Goal: Task Accomplishment & Management: Manage account settings

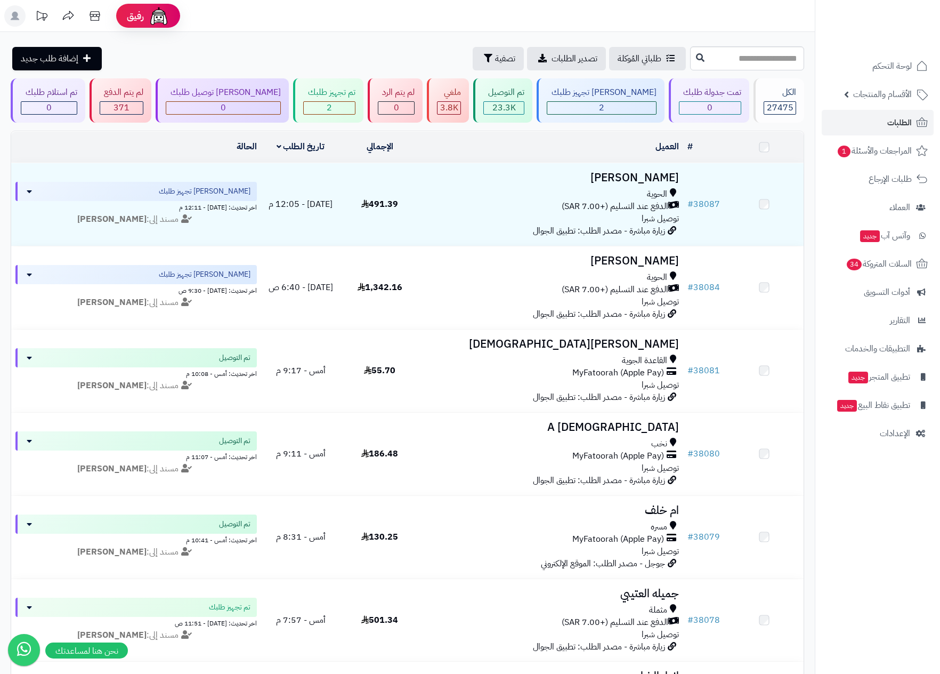
scroll to position [160, 0]
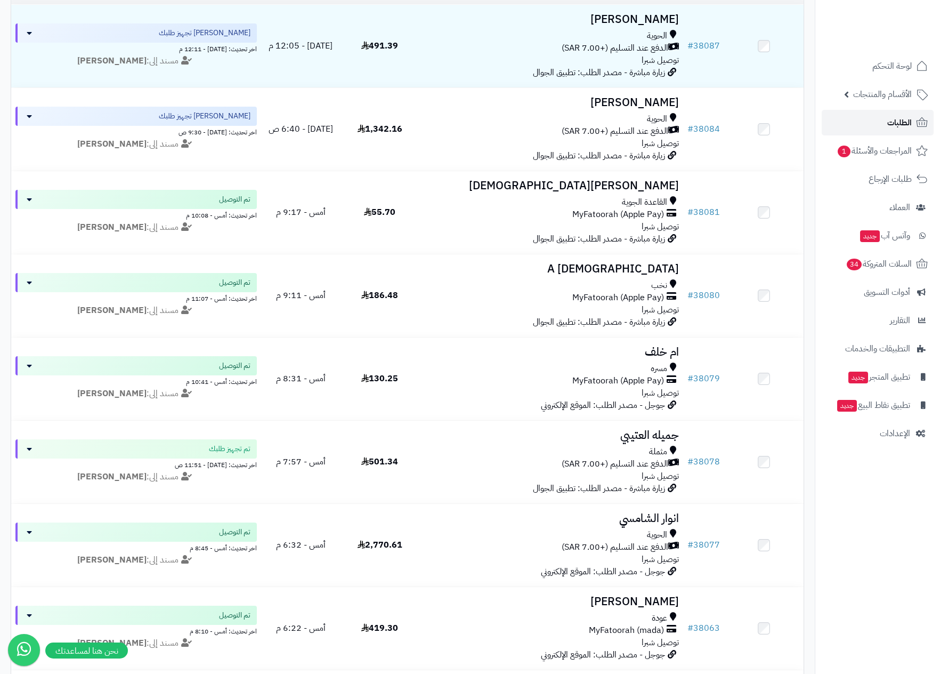
click at [895, 118] on span "الطلبات" at bounding box center [900, 122] width 25 height 15
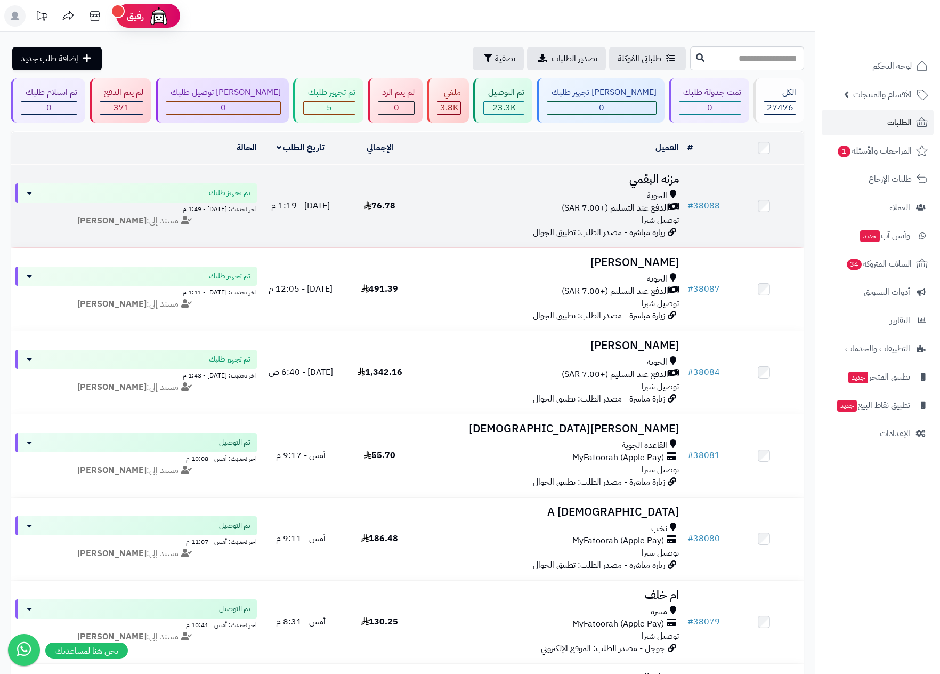
click at [593, 208] on span "الدفع عند التسليم (+7.00 SAR)" at bounding box center [615, 208] width 107 height 12
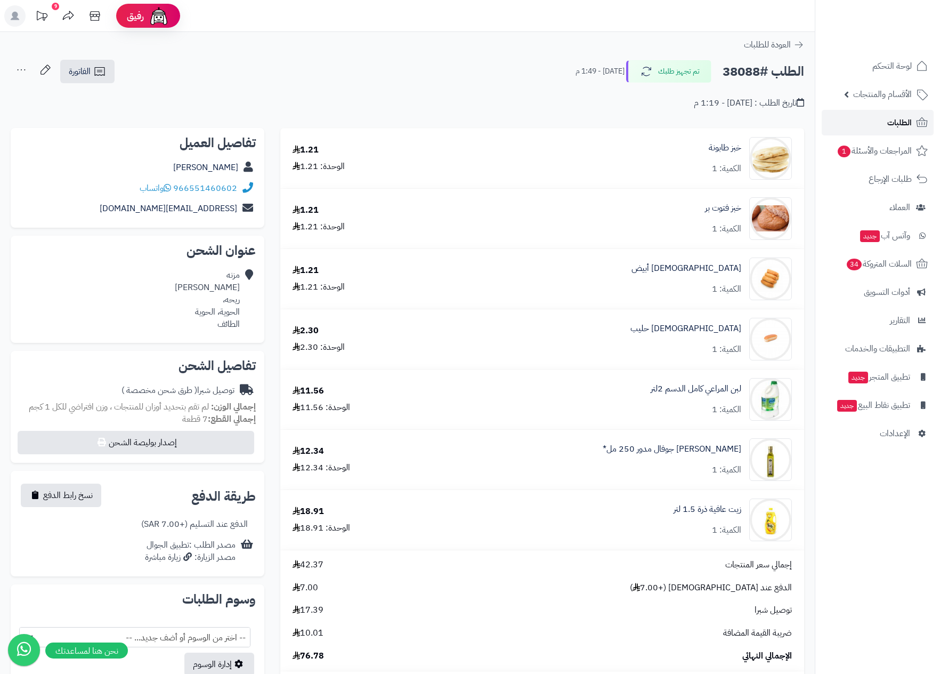
click at [901, 116] on span "الطلبات" at bounding box center [900, 122] width 25 height 15
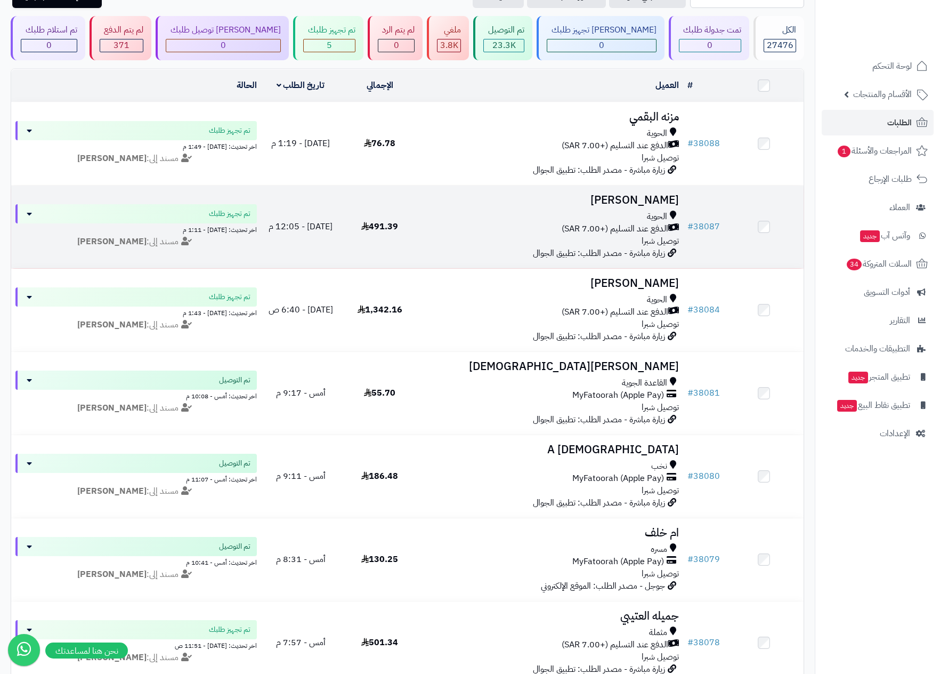
scroll to position [80, 0]
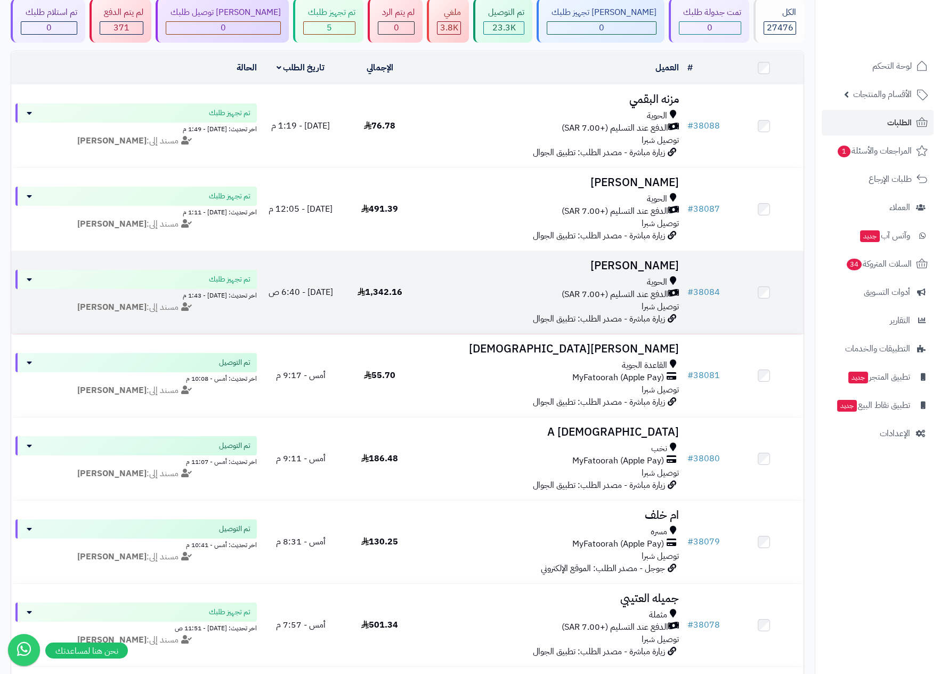
click at [591, 286] on div "الحوية" at bounding box center [551, 282] width 255 height 12
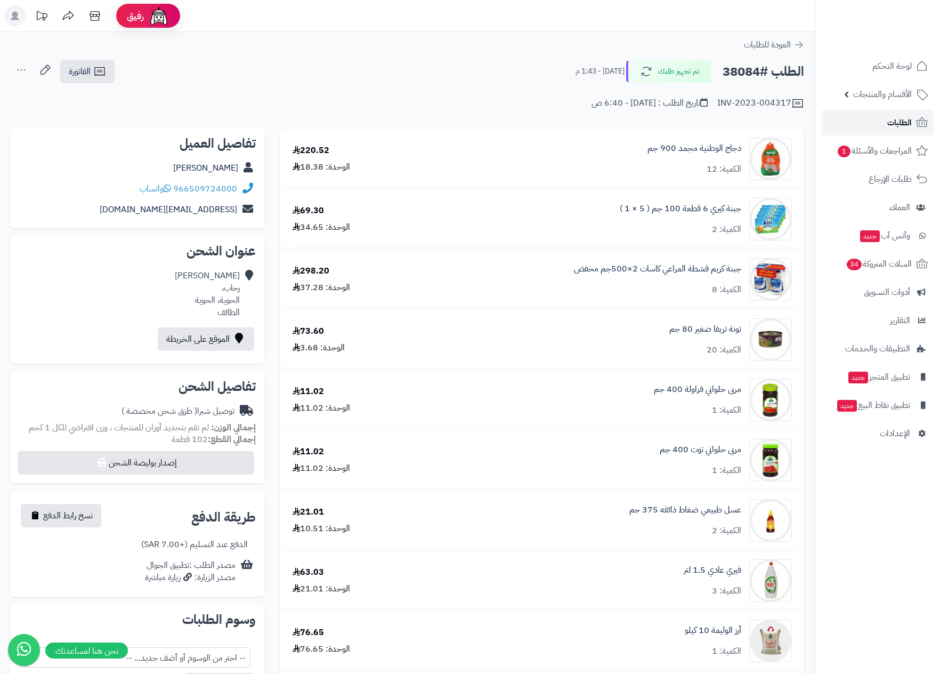
click at [896, 122] on span "الطلبات" at bounding box center [900, 122] width 25 height 15
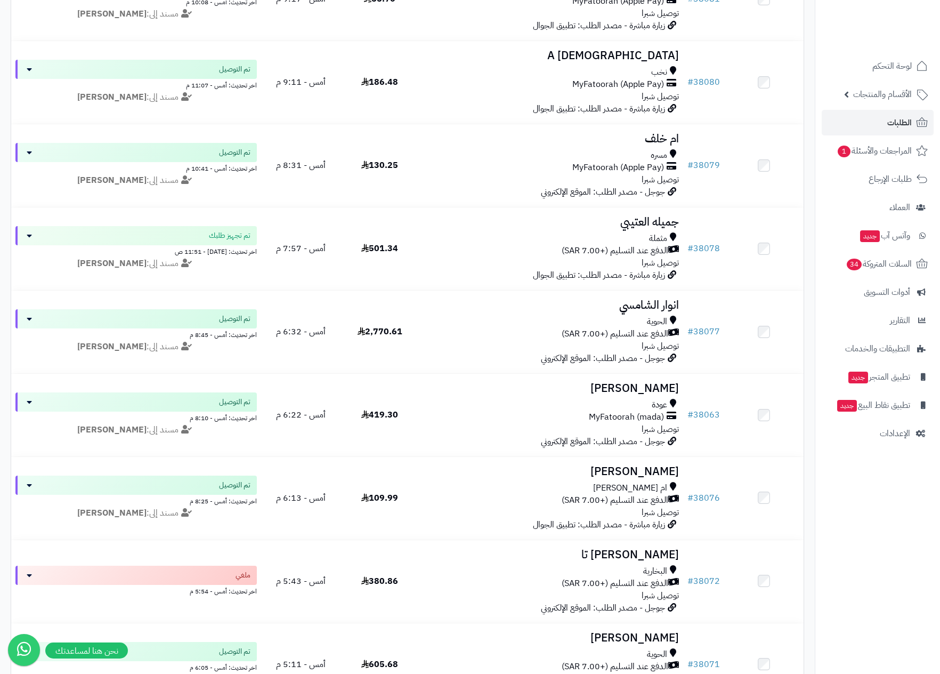
scroll to position [480, 0]
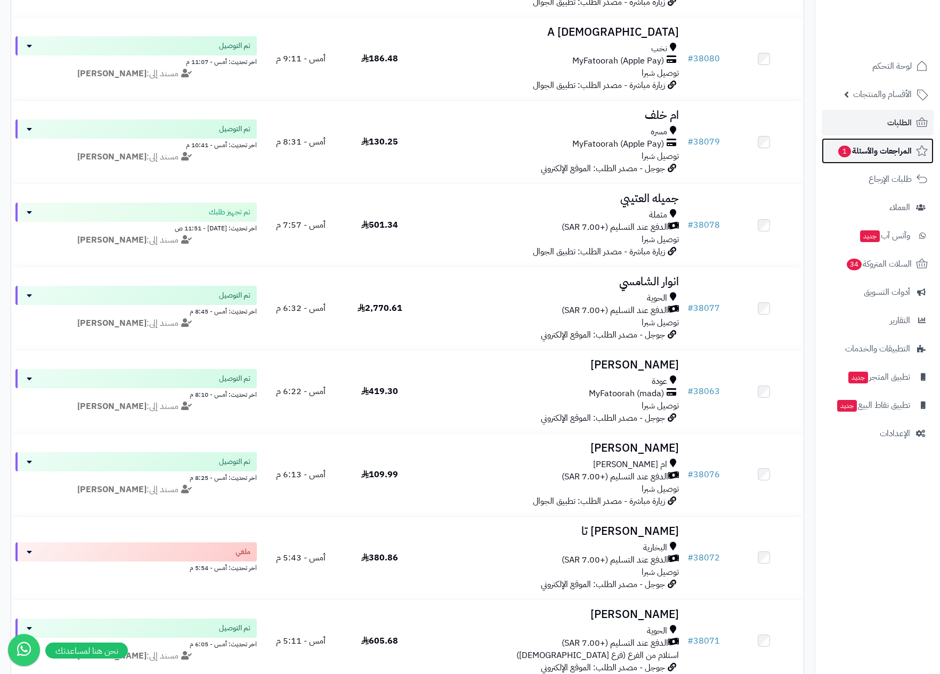
click at [895, 150] on span "المراجعات والأسئلة 1" at bounding box center [875, 150] width 75 height 15
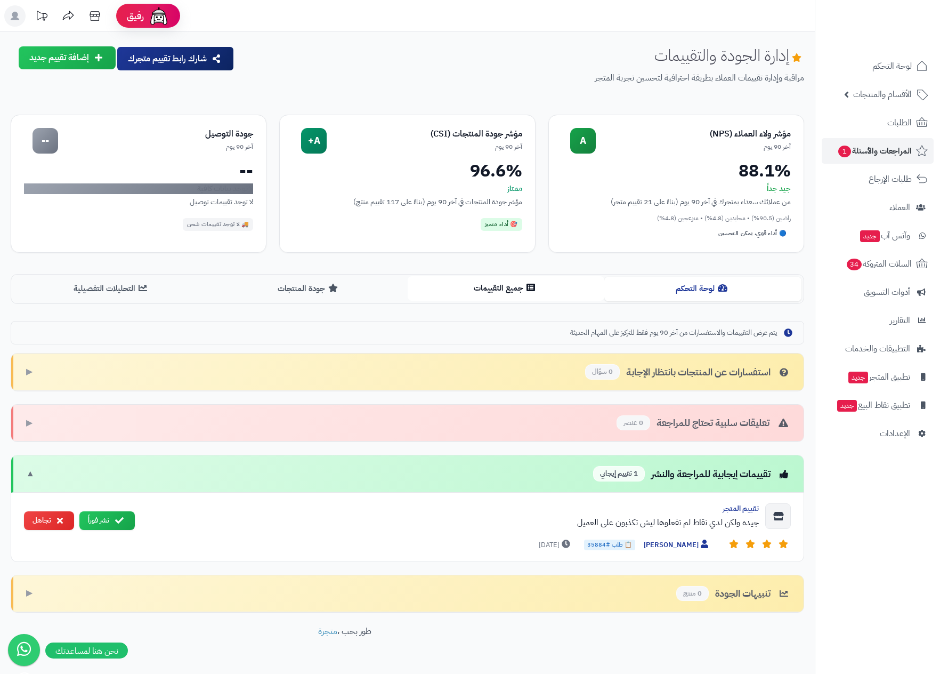
click at [480, 295] on button "جميع التقييمات" at bounding box center [506, 288] width 197 height 24
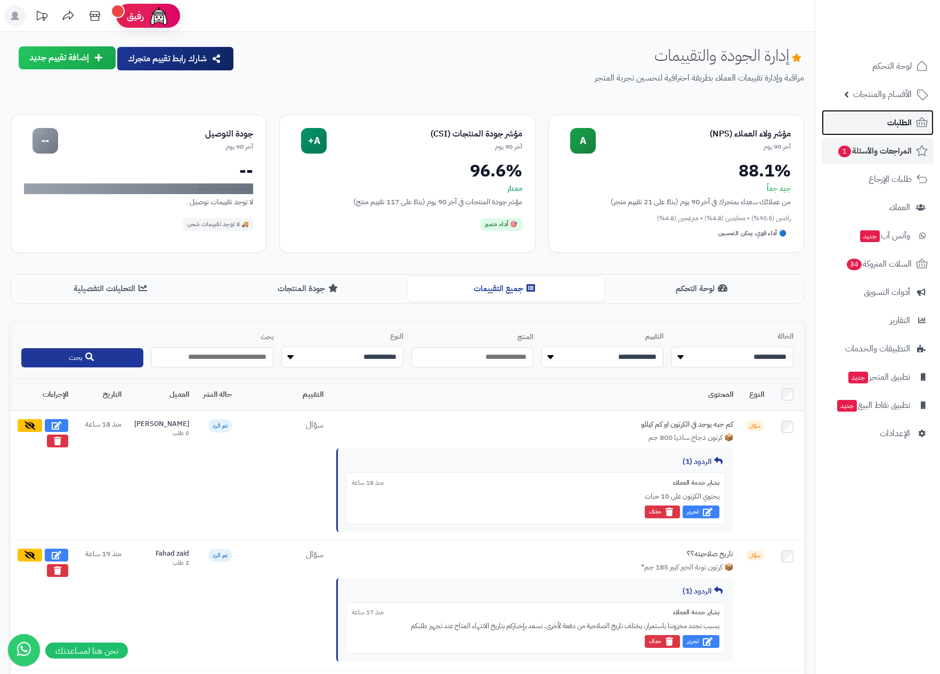
click at [890, 115] on span "الطلبات" at bounding box center [900, 122] width 25 height 15
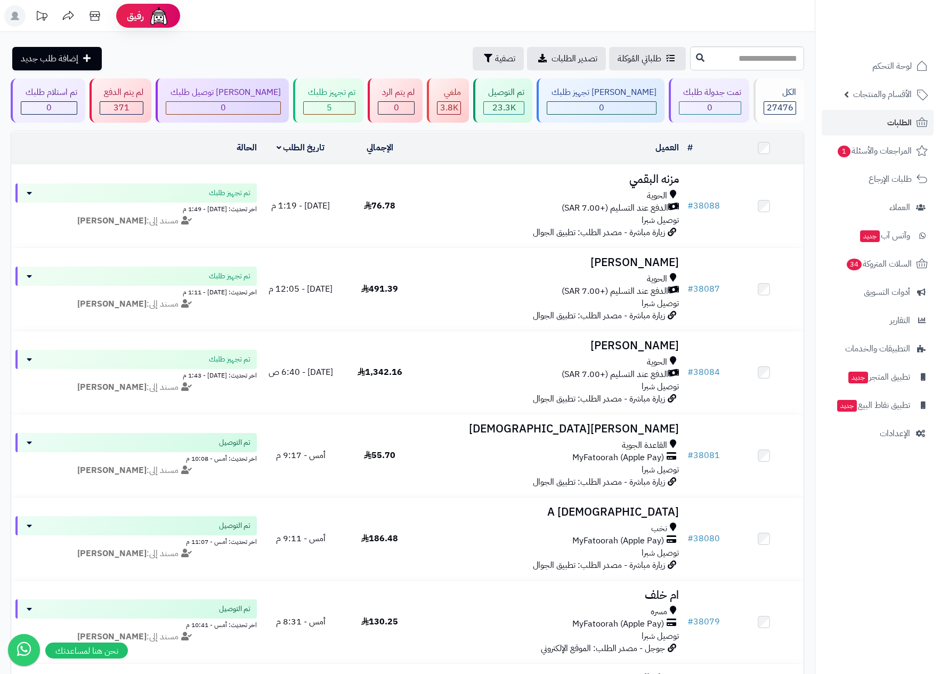
click at [890, 490] on nav "لوحة التحكم الأقسام والمنتجات المنتجات الأقسام الماركات مواصفات المنتجات مواصفا…" at bounding box center [877, 350] width 125 height 674
